Goal: Transaction & Acquisition: Download file/media

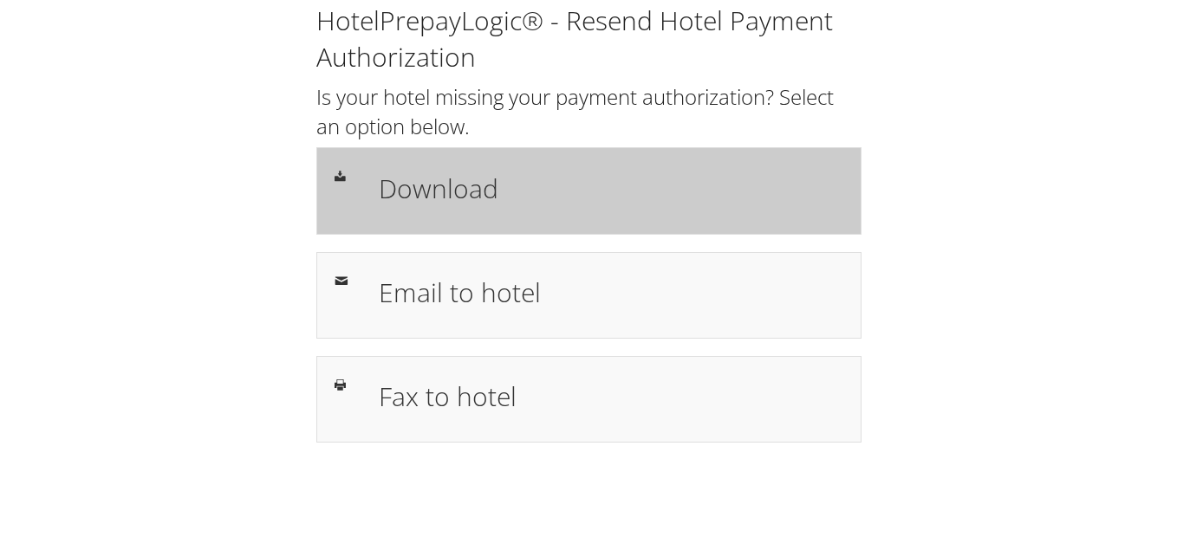
click at [429, 172] on h1 "Download" at bounding box center [611, 188] width 465 height 39
click at [427, 190] on h1 "Download" at bounding box center [611, 188] width 465 height 39
drag, startPoint x: 0, startPoint y: 0, endPoint x: 484, endPoint y: 183, distance: 517.8
click at [484, 183] on h1 "Download" at bounding box center [611, 188] width 465 height 39
click at [501, 222] on div "Download" at bounding box center [588, 190] width 545 height 87
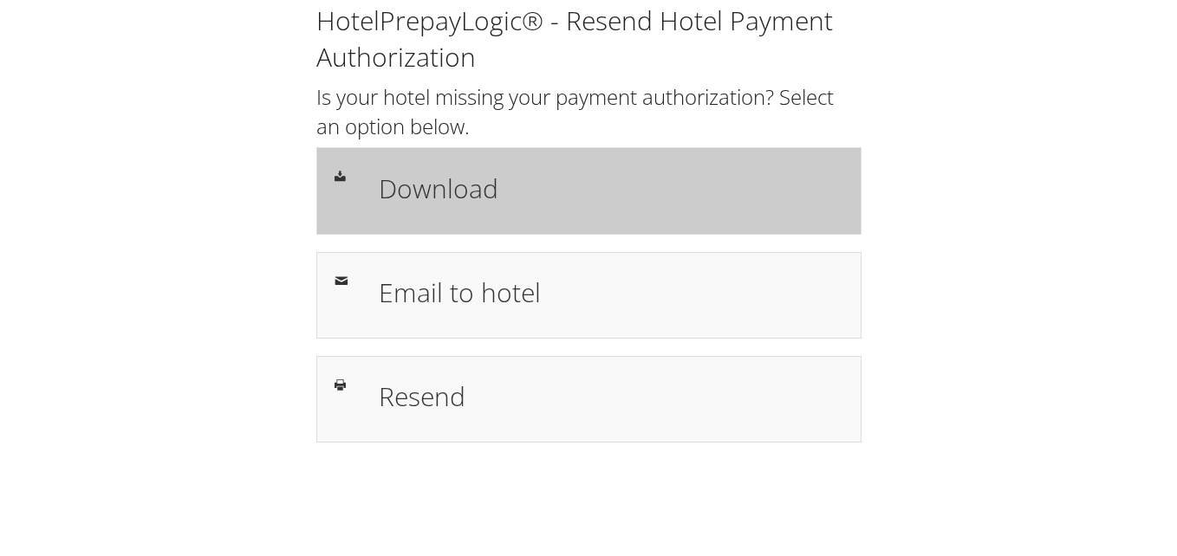
click at [526, 184] on h1 "Download" at bounding box center [611, 188] width 465 height 39
click at [433, 169] on h1 "Download" at bounding box center [611, 188] width 465 height 39
click at [504, 177] on h1 "Download" at bounding box center [611, 188] width 465 height 39
drag, startPoint x: 0, startPoint y: 0, endPoint x: 471, endPoint y: 185, distance: 506.3
click at [471, 185] on h1 "Download" at bounding box center [611, 188] width 465 height 39
